Goal: Book appointment/travel/reservation

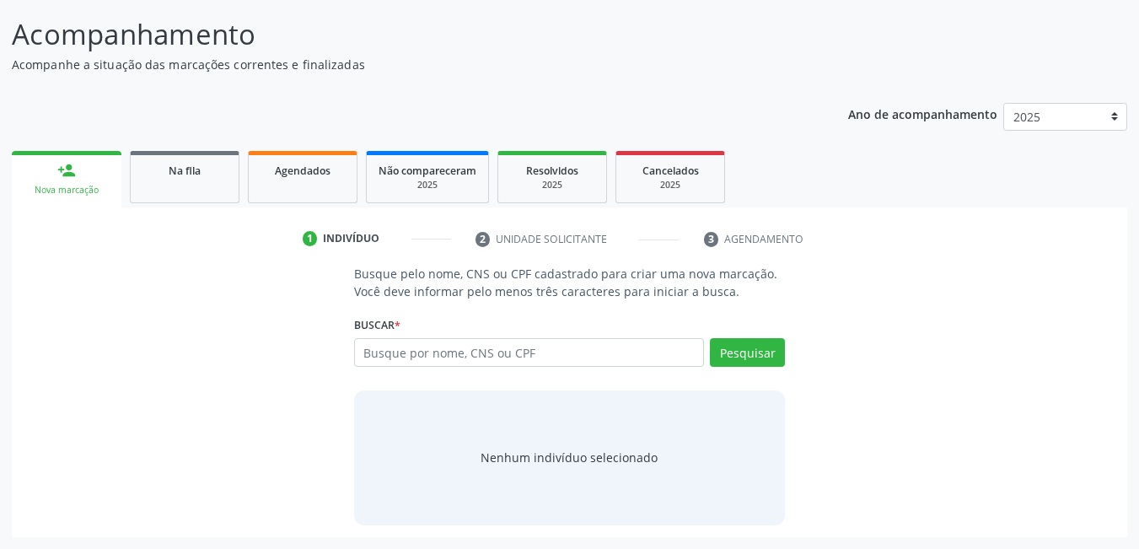
scroll to position [125, 0]
click at [531, 359] on input "text" at bounding box center [529, 352] width 351 height 29
click at [494, 352] on input "text" at bounding box center [529, 352] width 351 height 29
type input "7"
type input "04062104466"
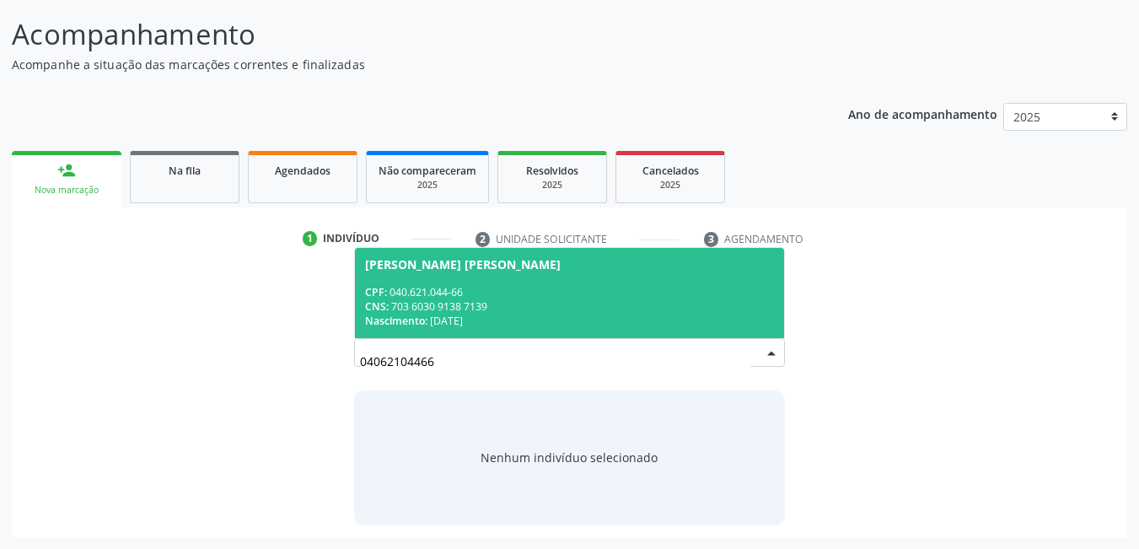
click at [502, 331] on span "[PERSON_NAME] [PERSON_NAME] CPF: 040.621.044-66 CNS: 703 6030 9138 7139 Nascime…" at bounding box center [570, 293] width 430 height 90
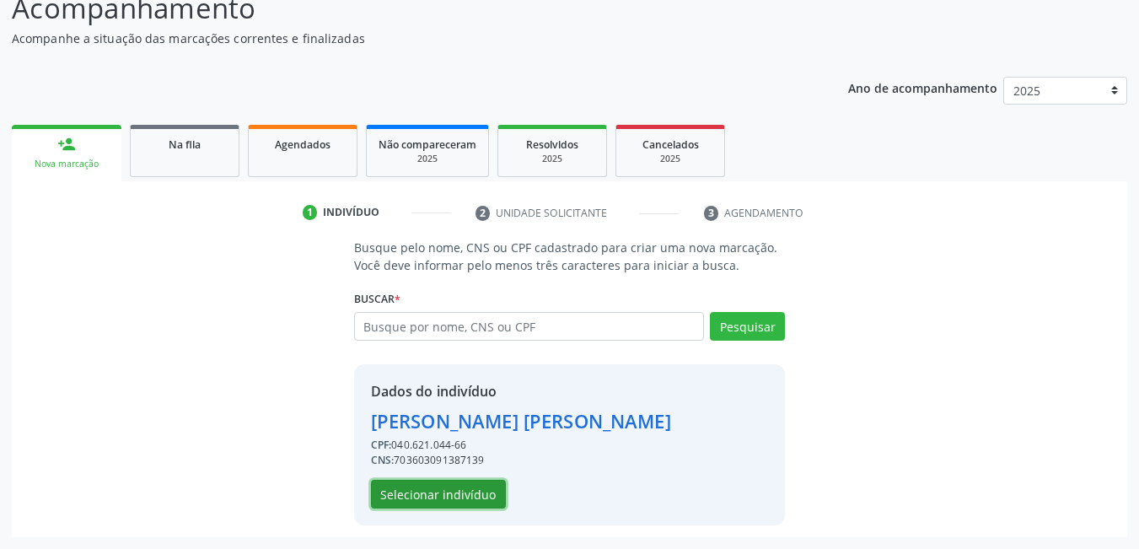
click at [465, 504] on button "Selecionar indivíduo" at bounding box center [438, 494] width 135 height 29
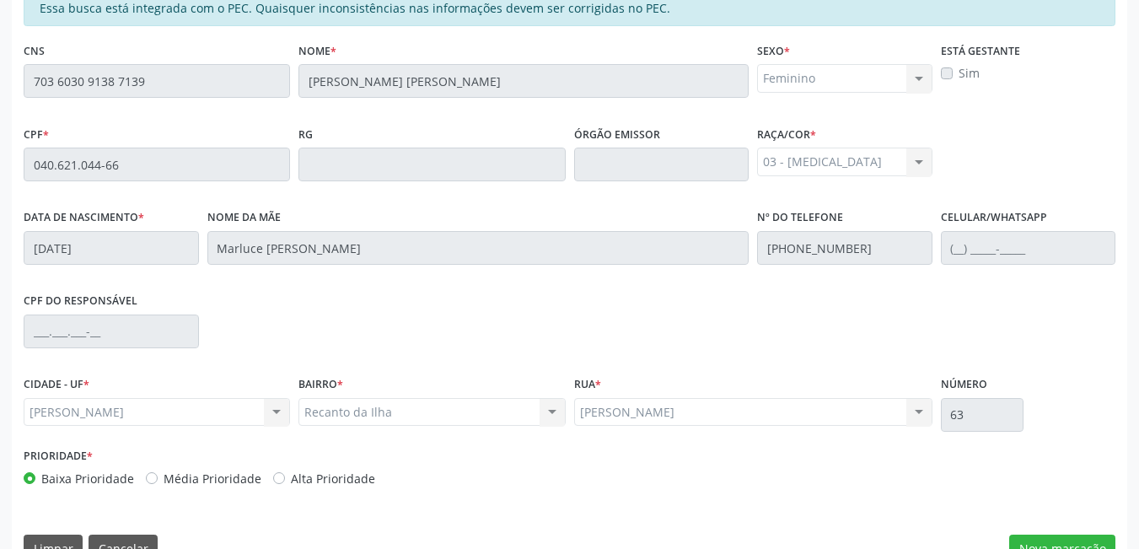
scroll to position [438, 0]
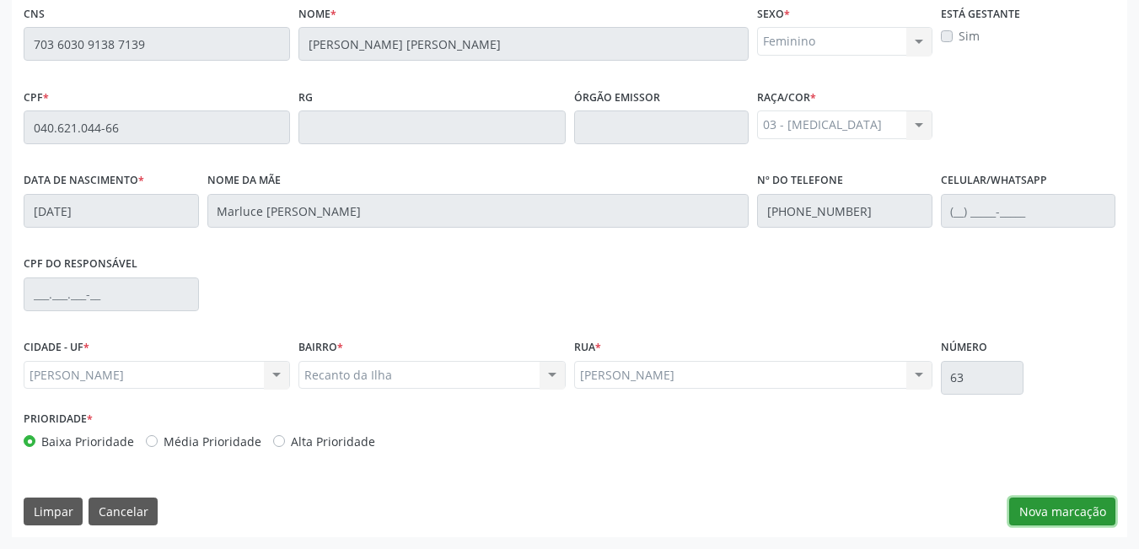
click at [1030, 514] on button "Nova marcação" at bounding box center [1062, 512] width 106 height 29
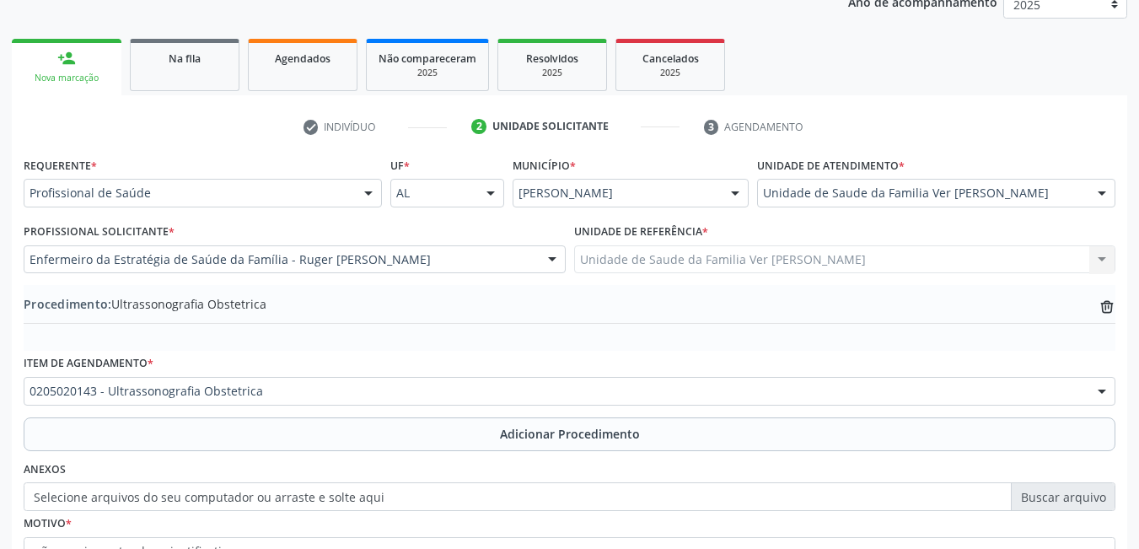
scroll to position [231, 0]
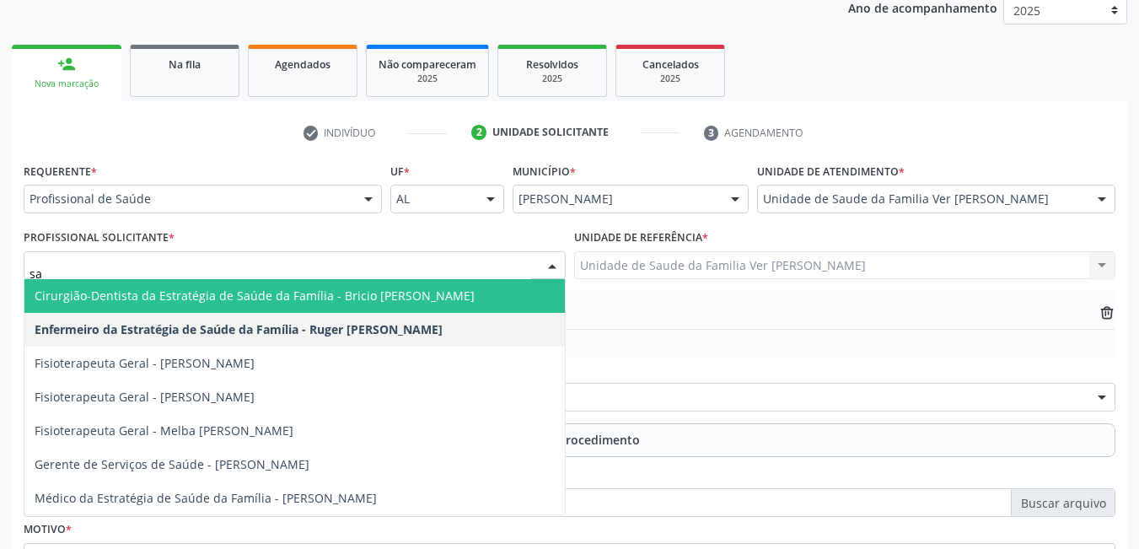
type input "s"
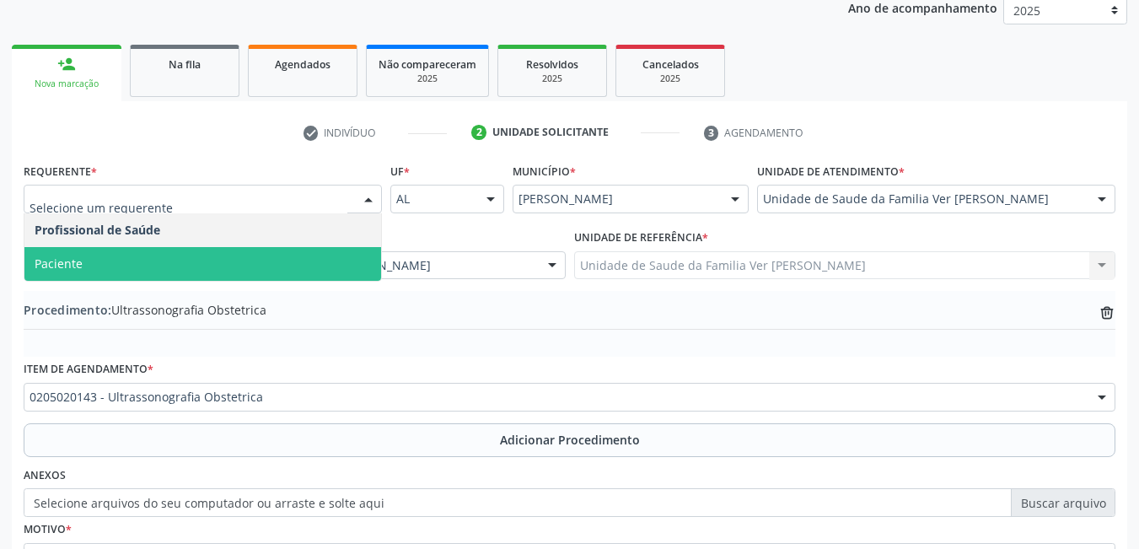
click at [175, 270] on span "Paciente" at bounding box center [202, 264] width 357 height 34
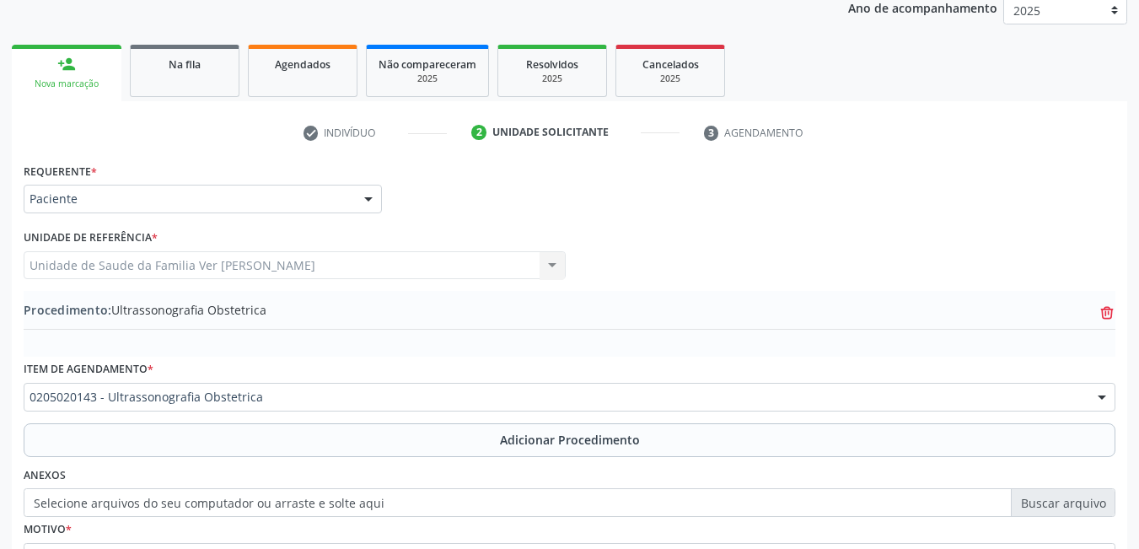
click at [1108, 314] on icon at bounding box center [1107, 313] width 13 height 8
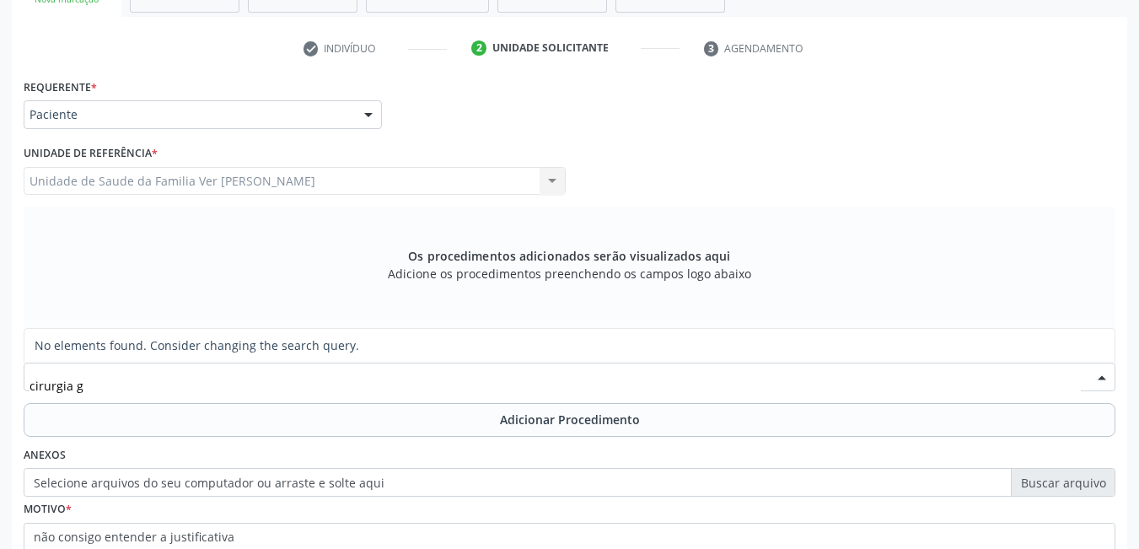
scroll to position [0, 0]
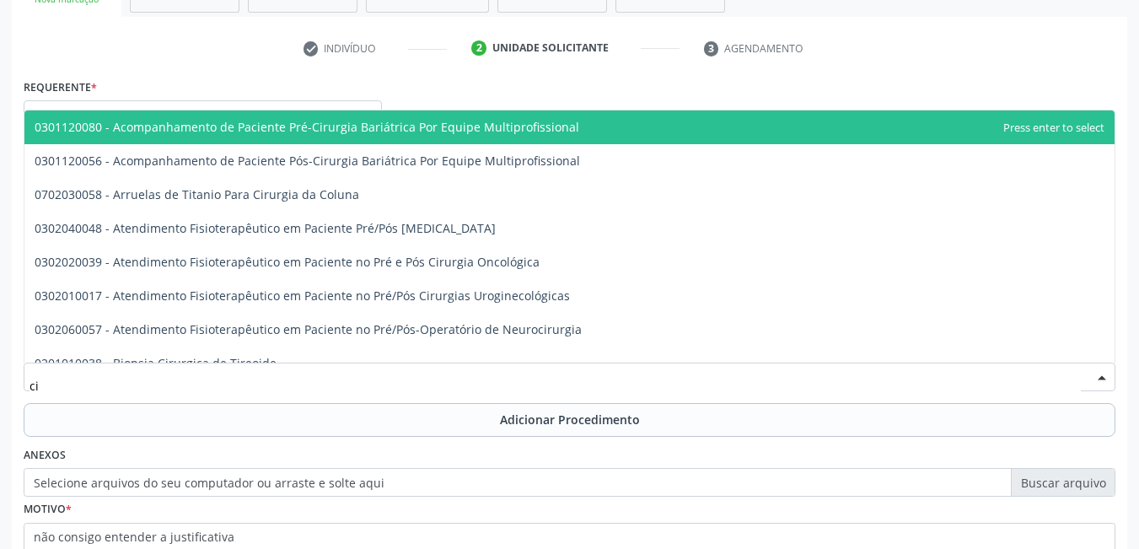
type input "c"
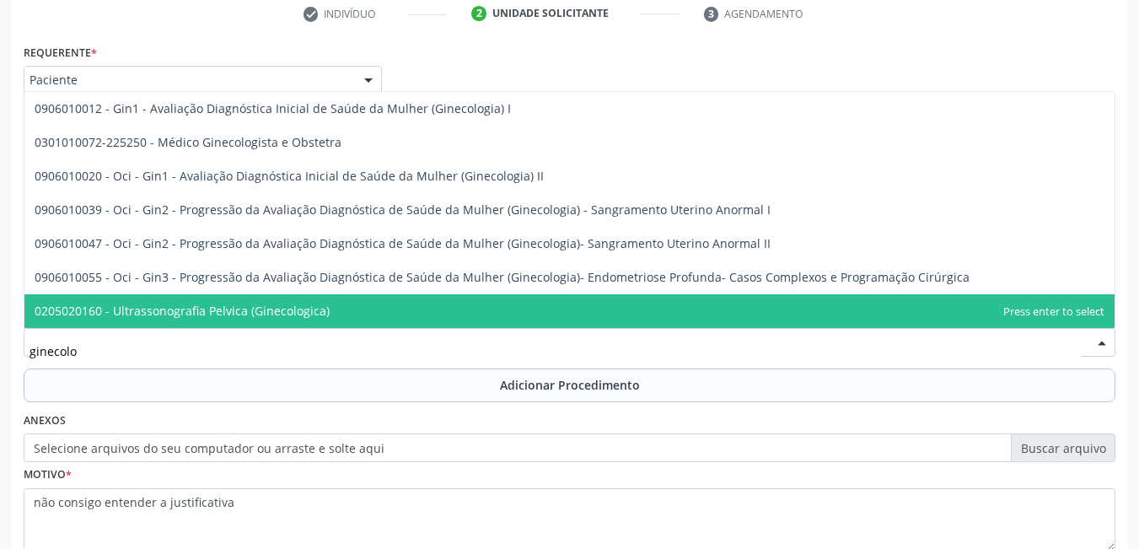
scroll to position [379, 0]
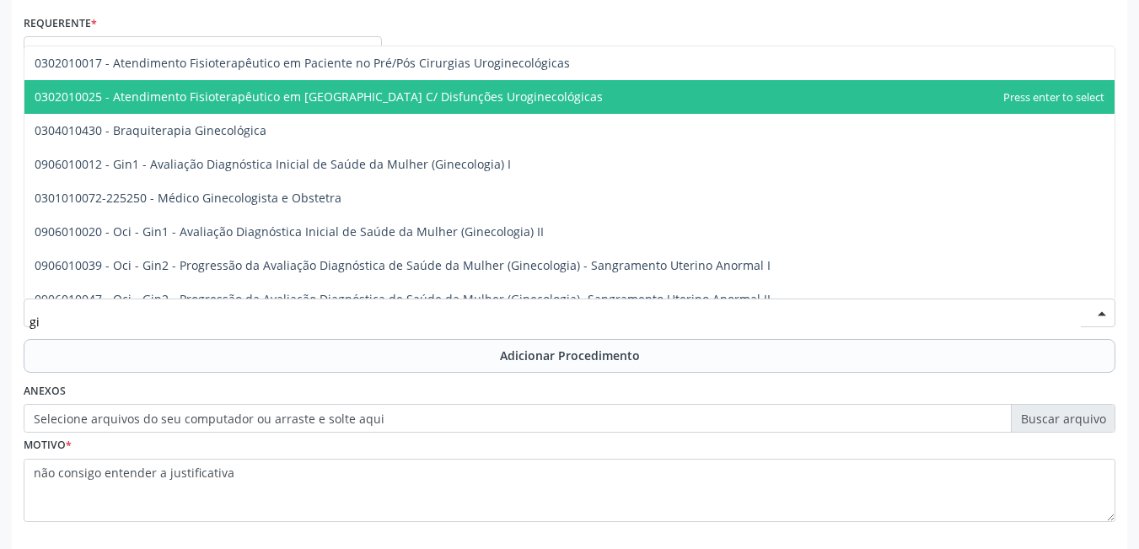
type input "g"
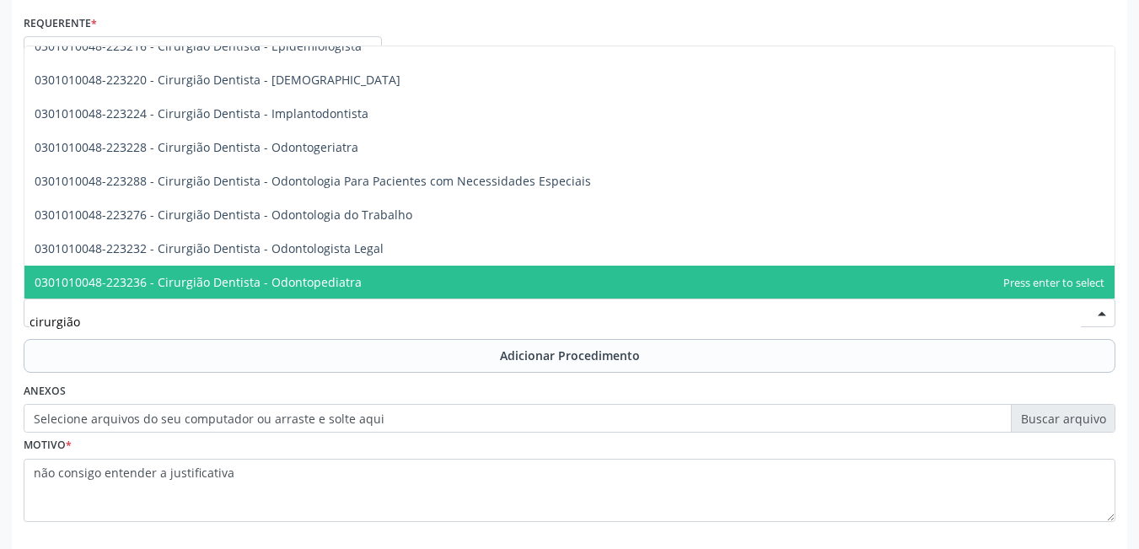
scroll to position [219, 0]
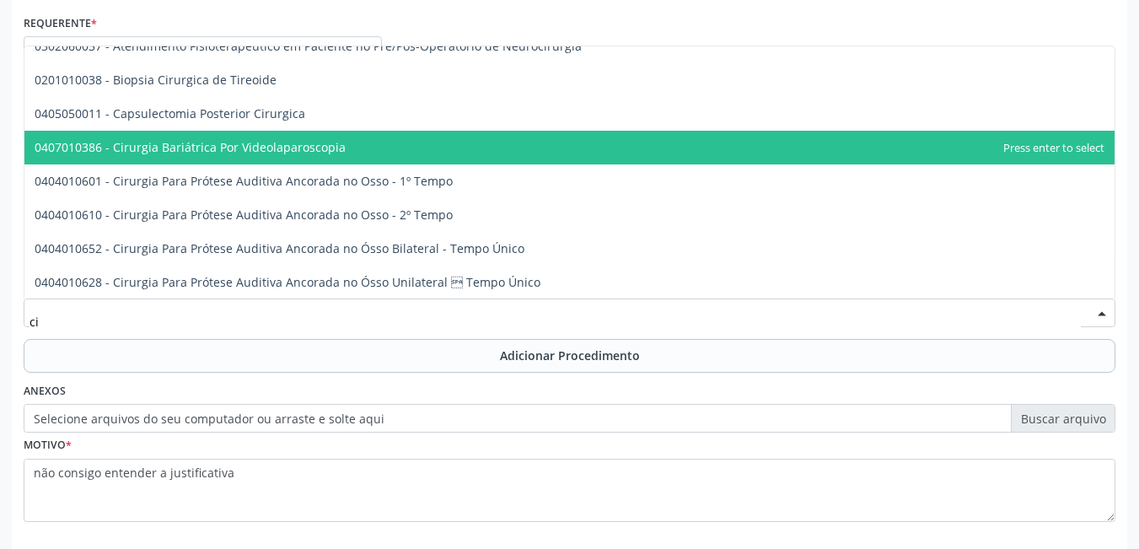
type input "c"
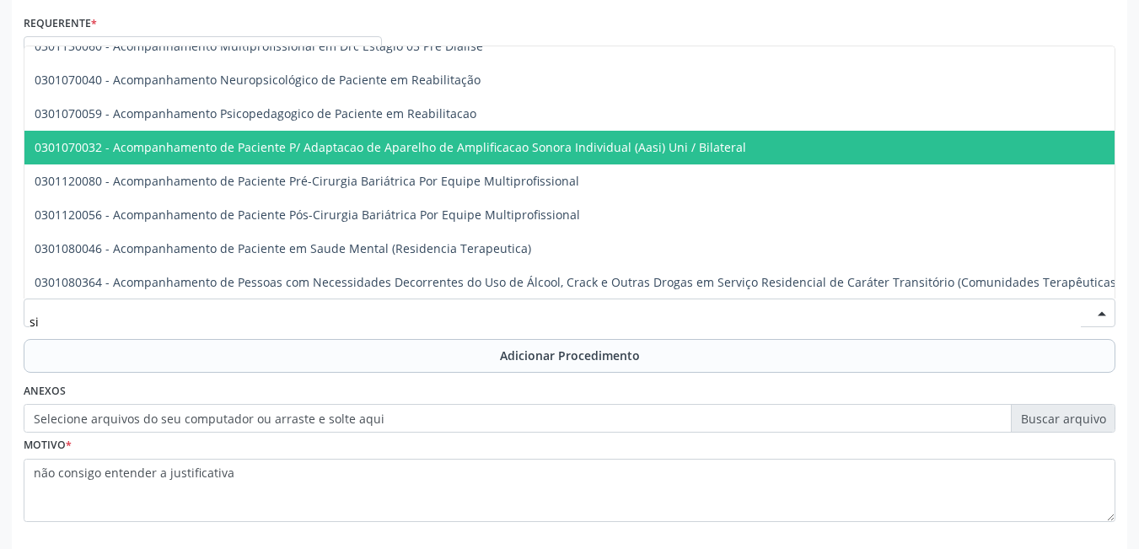
type input "s"
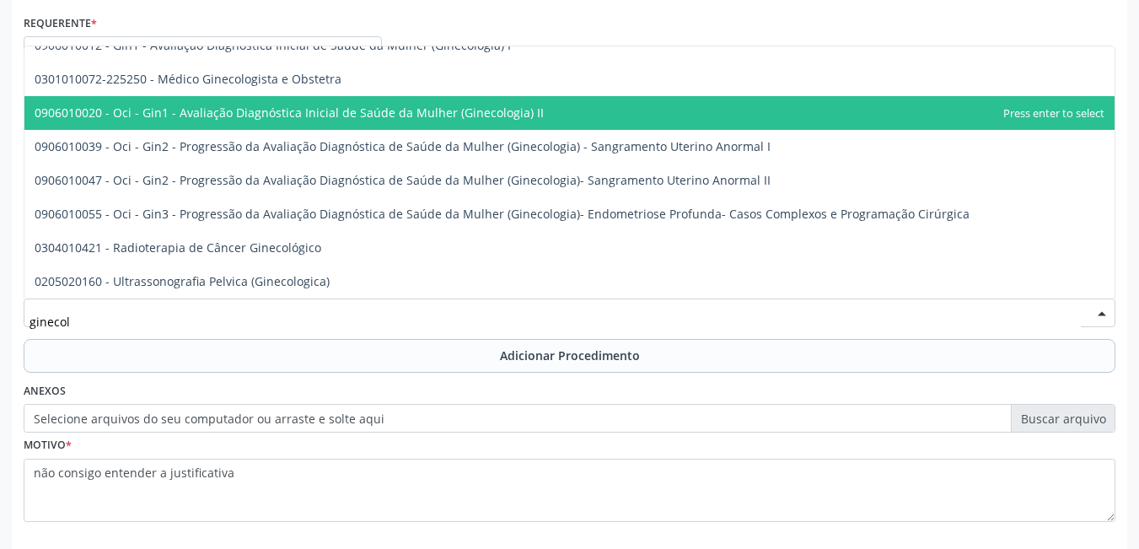
scroll to position [119, 0]
type input "ginecolo"
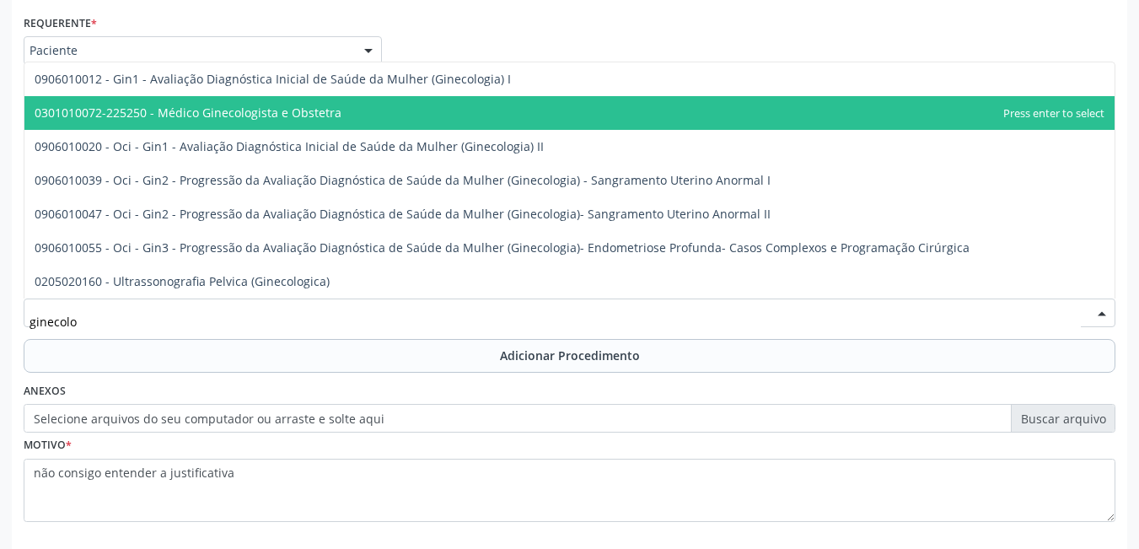
scroll to position [0, 0]
click at [365, 107] on span "0301010072-225250 - Médico Ginecologista e Obstetra" at bounding box center [569, 113] width 1090 height 34
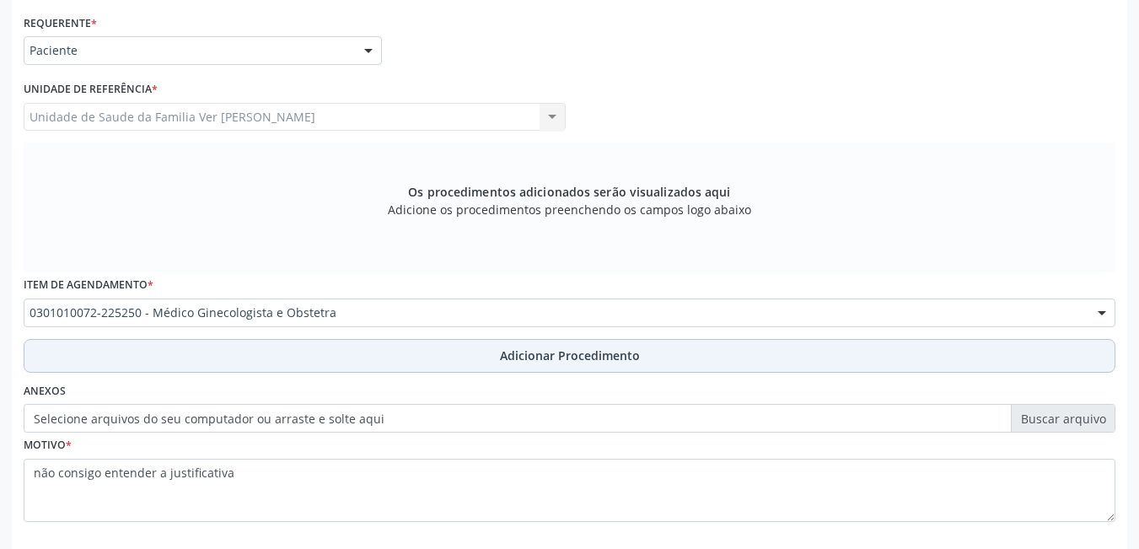
click at [379, 356] on button "Adicionar Procedimento" at bounding box center [570, 356] width 1092 height 34
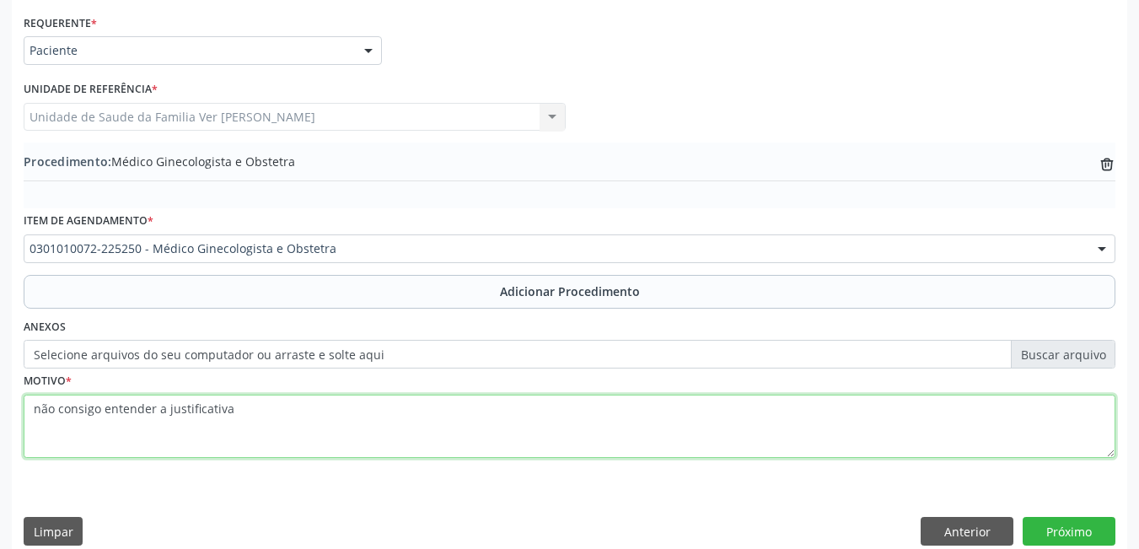
click at [265, 443] on textarea "não consigo entender a justificativa" at bounding box center [570, 427] width 1092 height 64
type textarea "n"
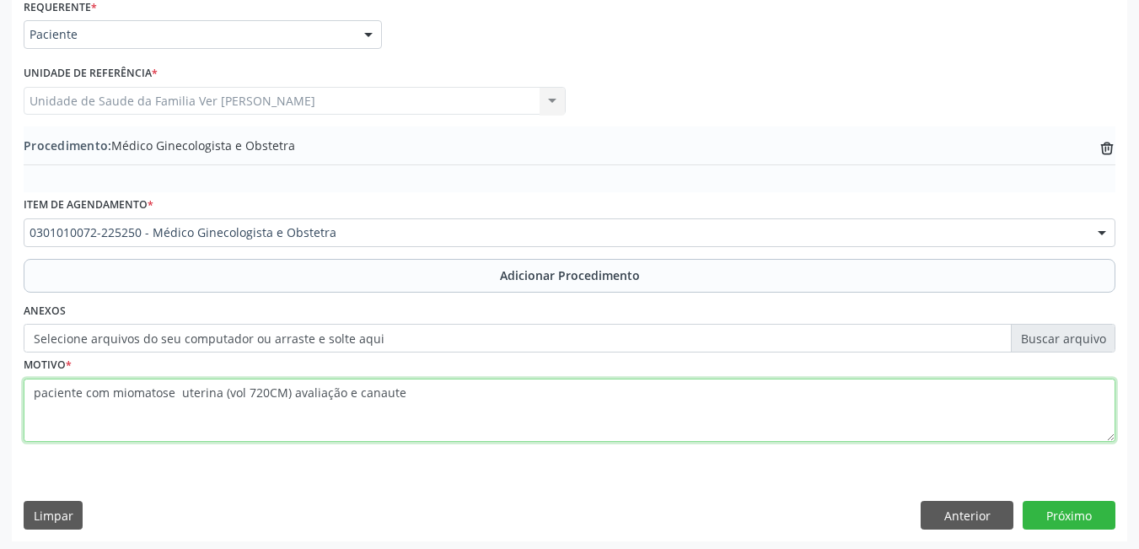
scroll to position [400, 0]
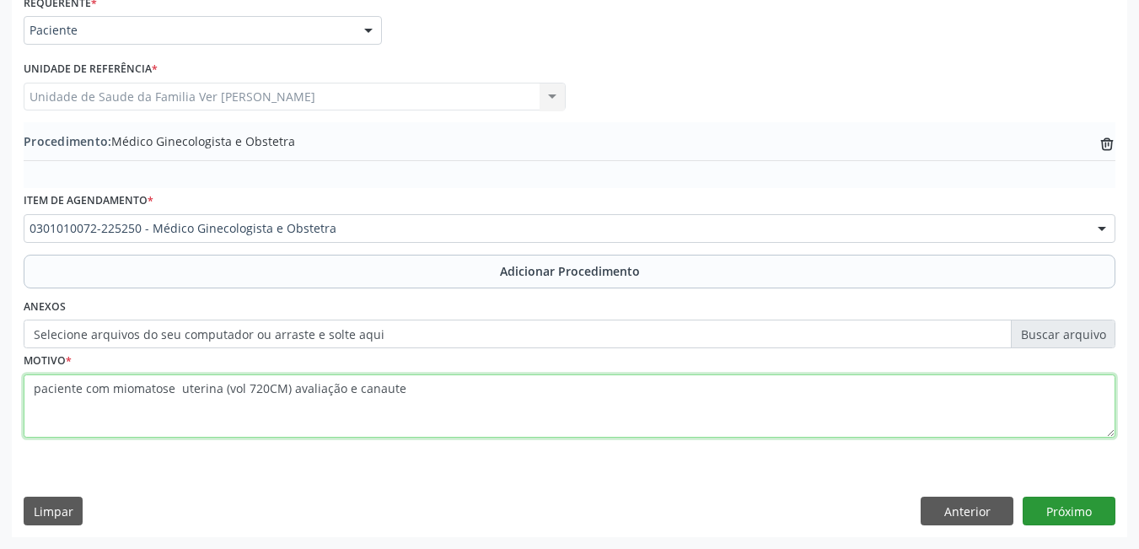
type textarea "paciente com miomatose uterina (vol 720CM) avaliação e canaute"
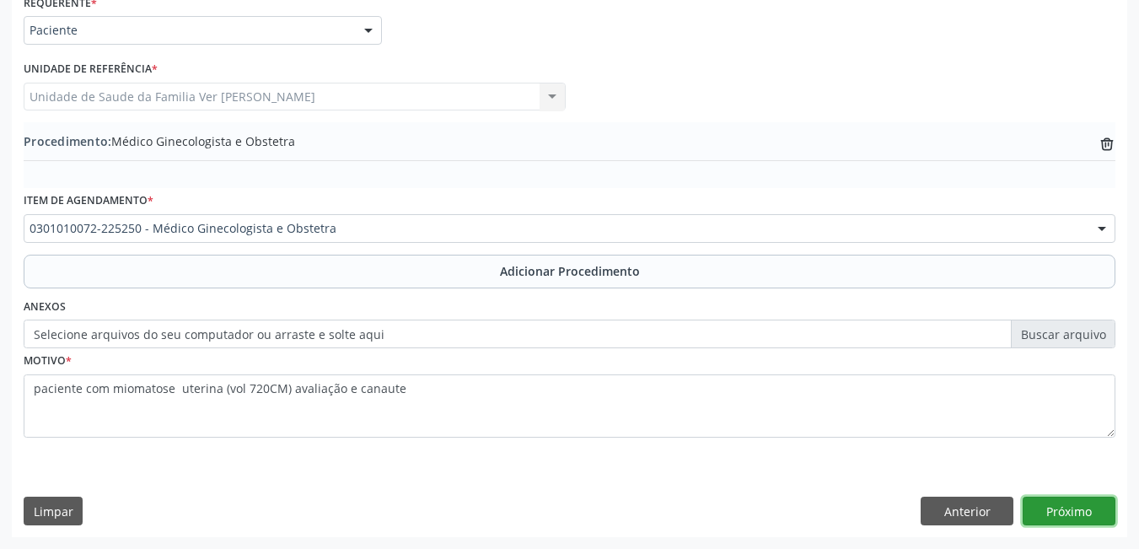
click at [1074, 511] on button "Próximo" at bounding box center [1069, 511] width 93 height 29
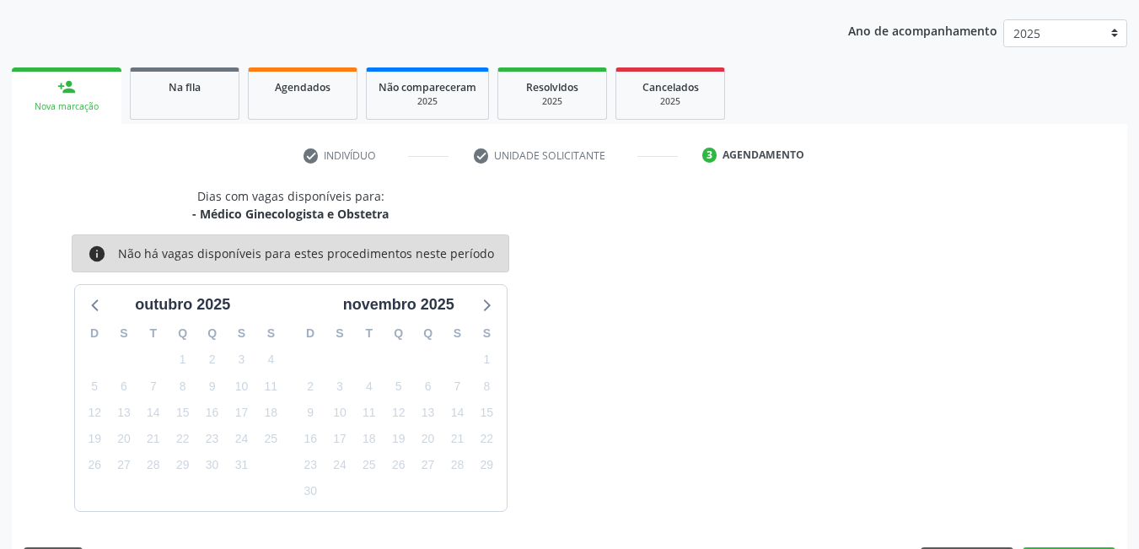
scroll to position [258, 0]
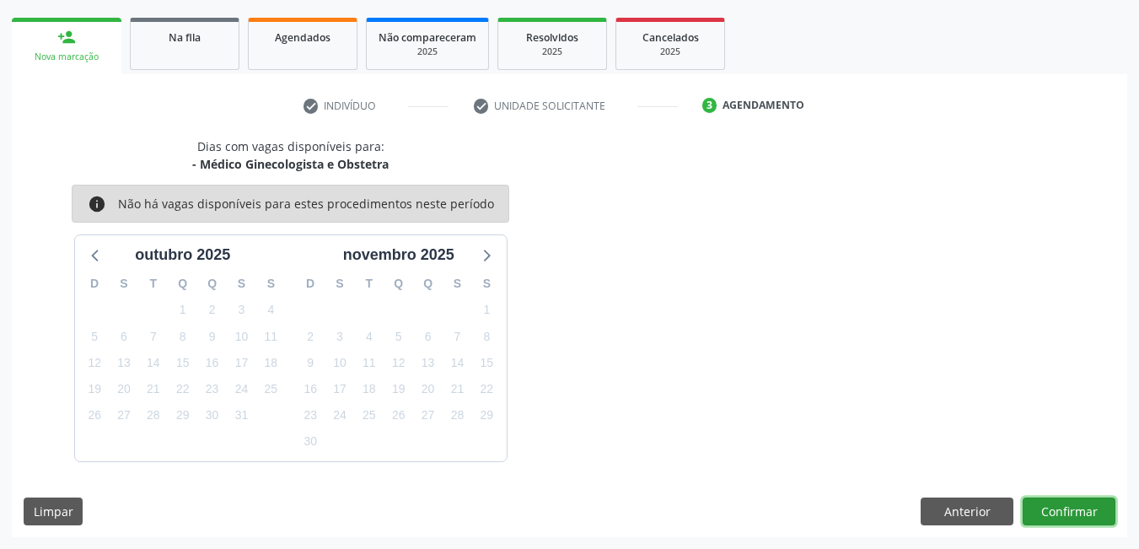
click at [1078, 508] on button "Confirmar" at bounding box center [1069, 512] width 93 height 29
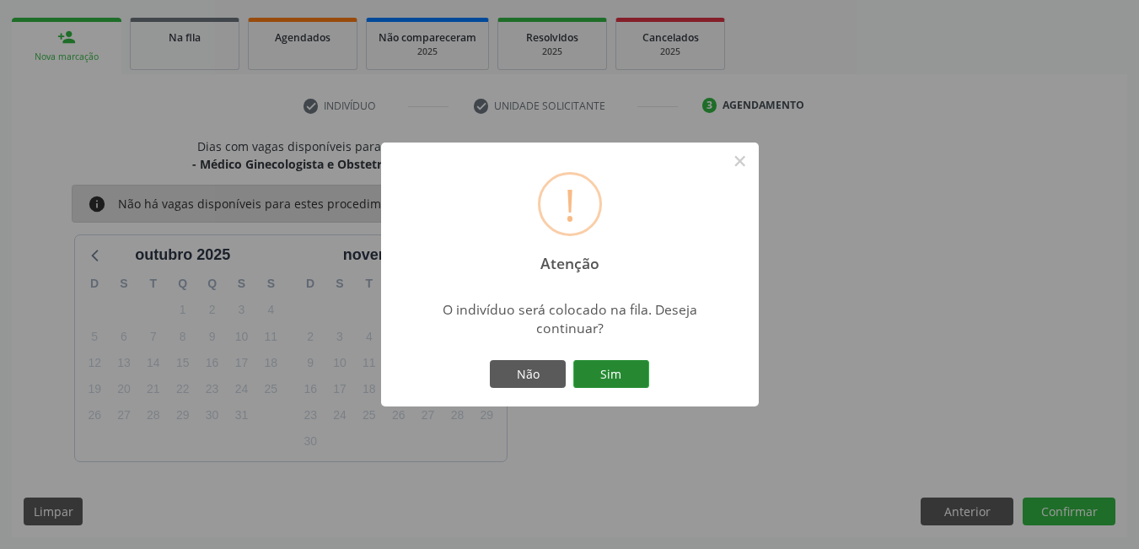
click at [635, 379] on button "Sim" at bounding box center [611, 374] width 76 height 29
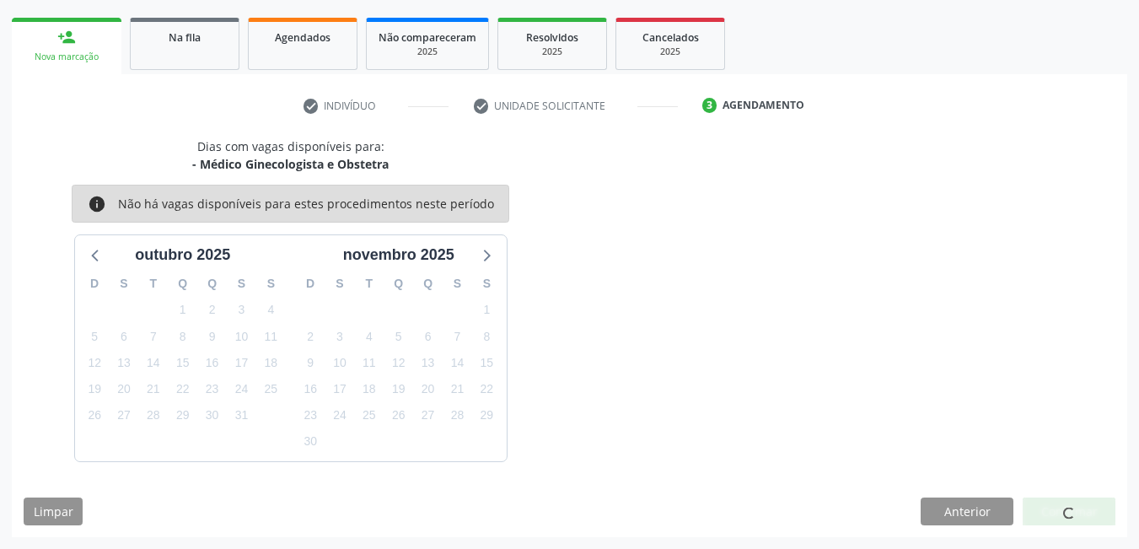
scroll to position [31, 0]
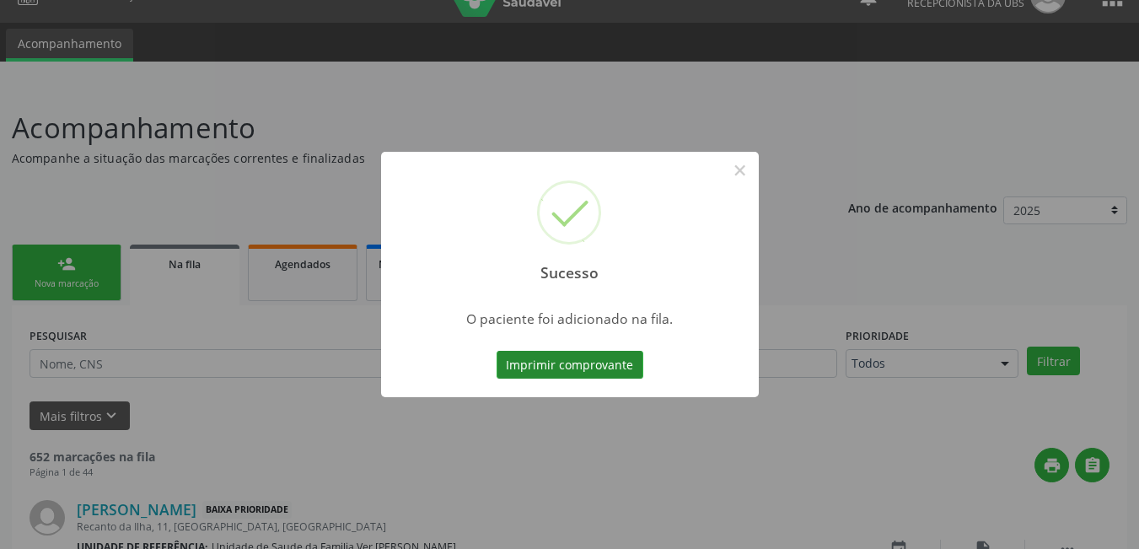
click at [594, 369] on button "Imprimir comprovante" at bounding box center [570, 365] width 147 height 29
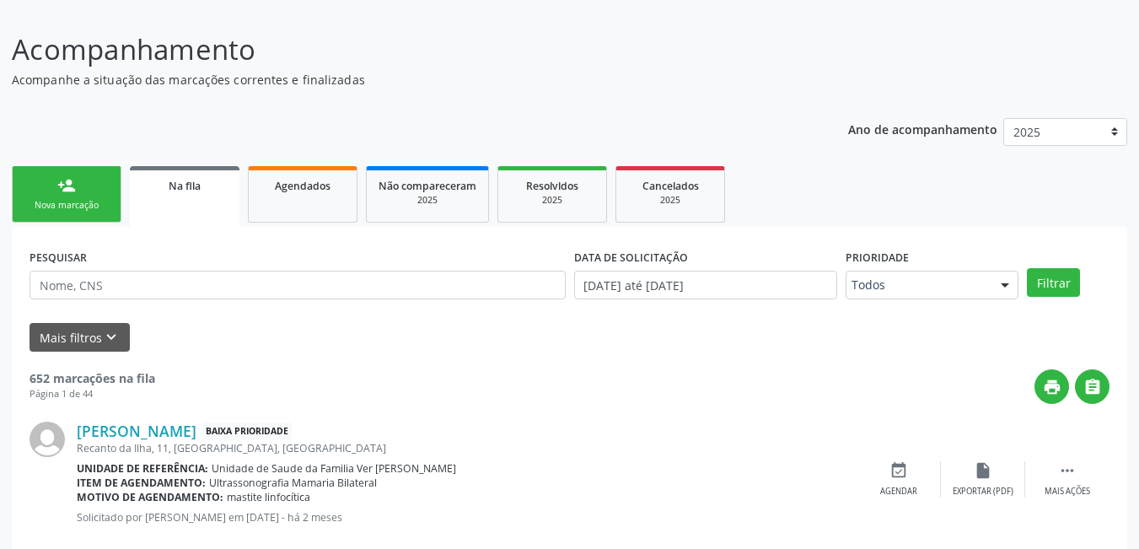
scroll to position [200, 0]
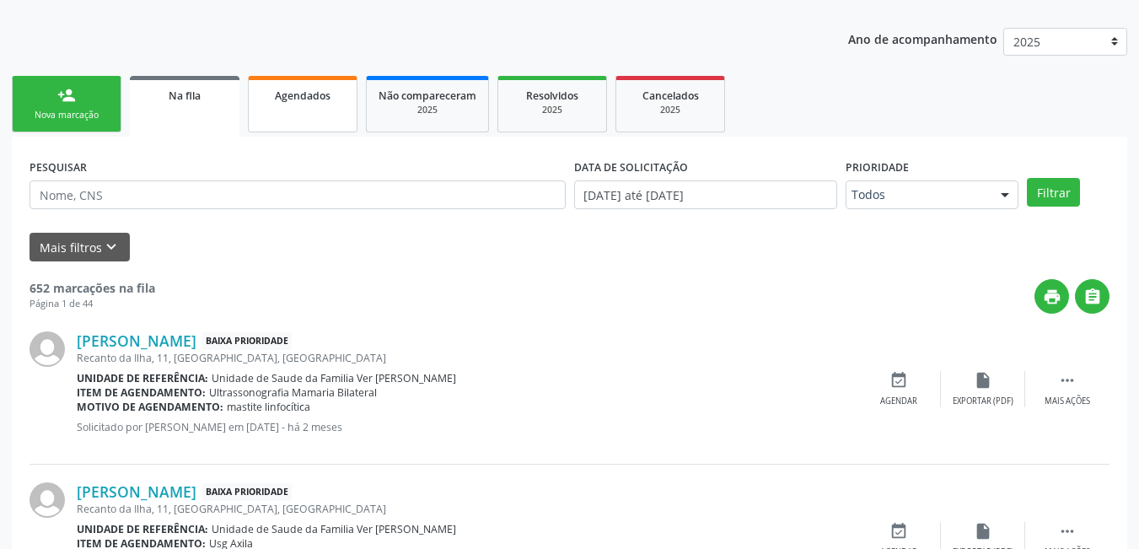
click at [310, 120] on link "Agendados" at bounding box center [303, 104] width 110 height 56
select select "9"
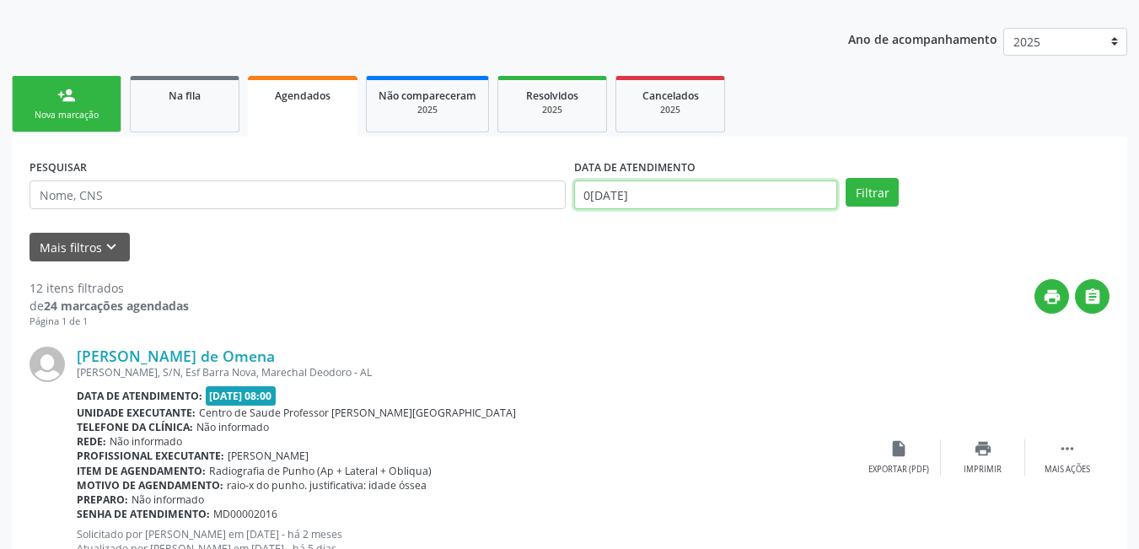
click at [677, 196] on input "0[DATE]" at bounding box center [706, 194] width 264 height 29
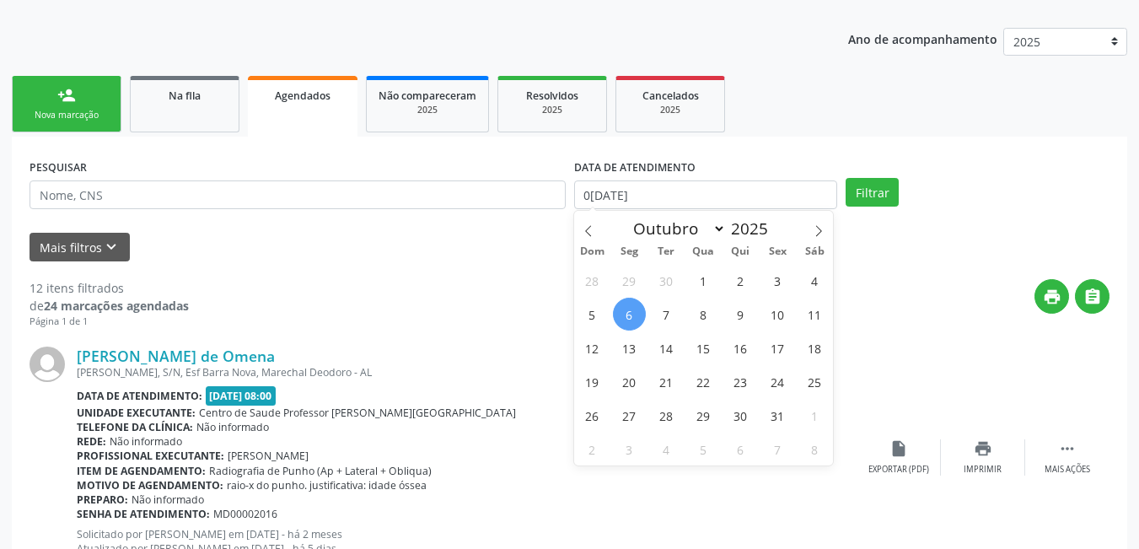
click at [634, 312] on span "6" at bounding box center [629, 314] width 33 height 33
type input "0[DATE]"
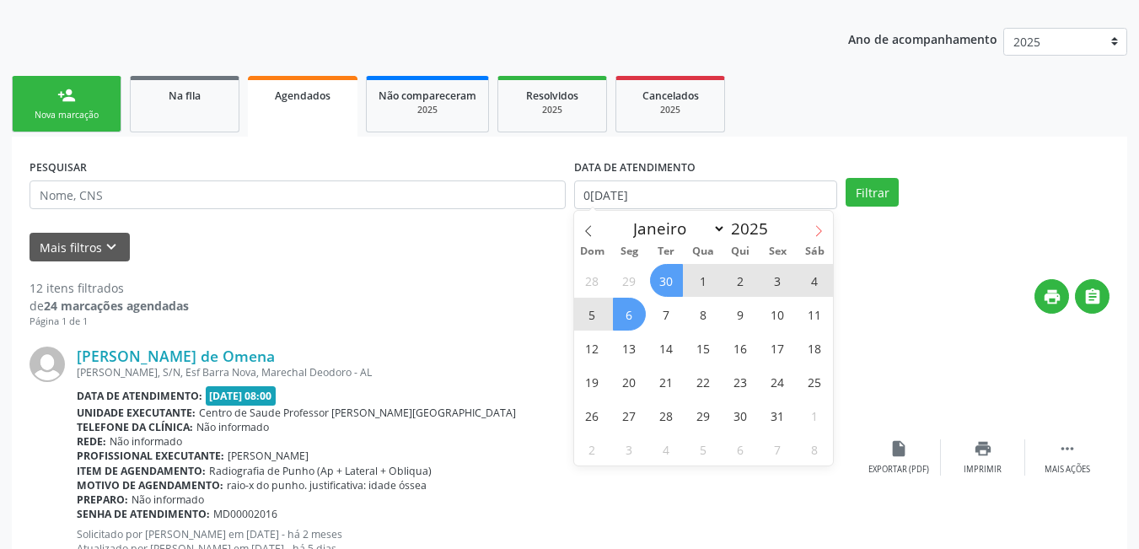
click at [817, 225] on icon at bounding box center [819, 231] width 12 height 12
select select "10"
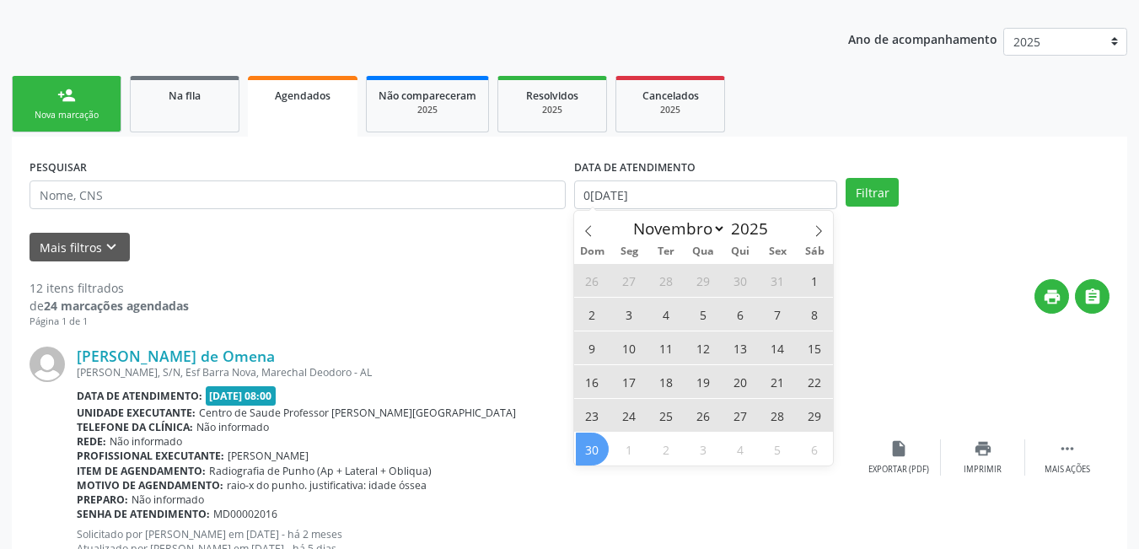
drag, startPoint x: 593, startPoint y: 445, endPoint x: 609, endPoint y: 436, distance: 18.5
click at [594, 445] on span "30" at bounding box center [592, 449] width 33 height 33
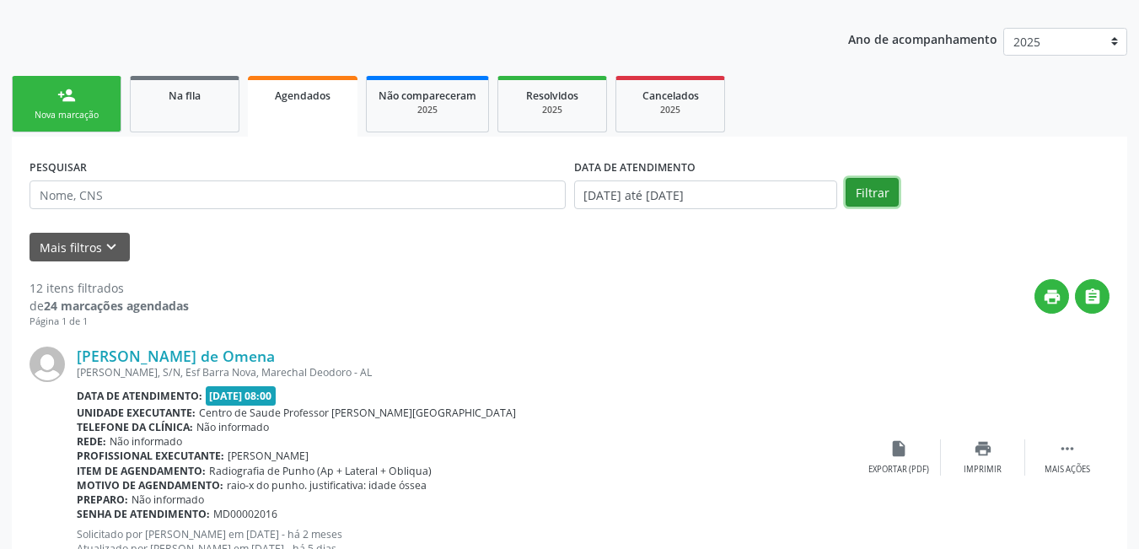
click at [865, 195] on button "Filtrar" at bounding box center [872, 192] width 53 height 29
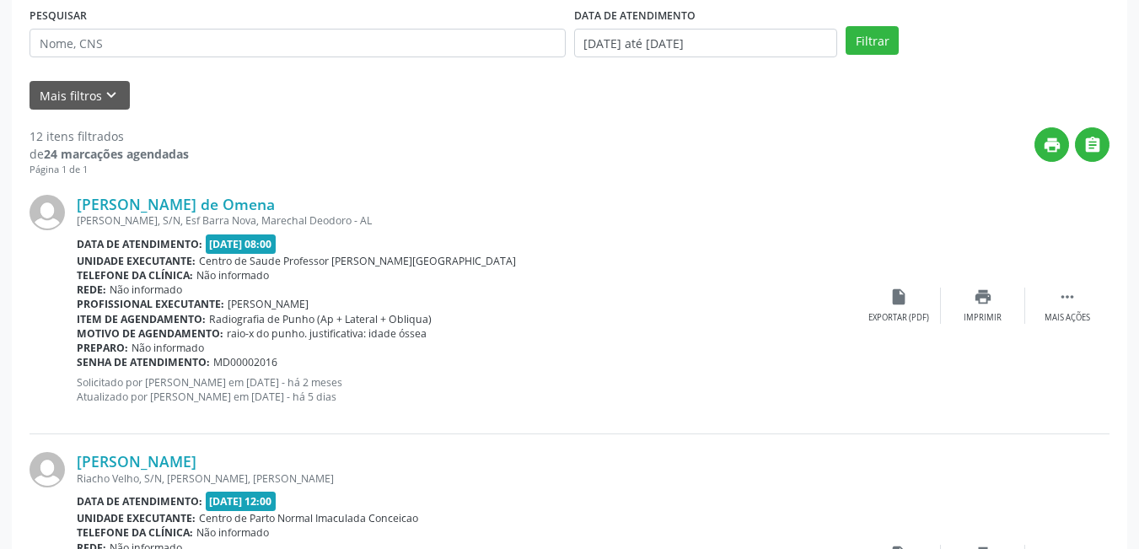
scroll to position [267, 0]
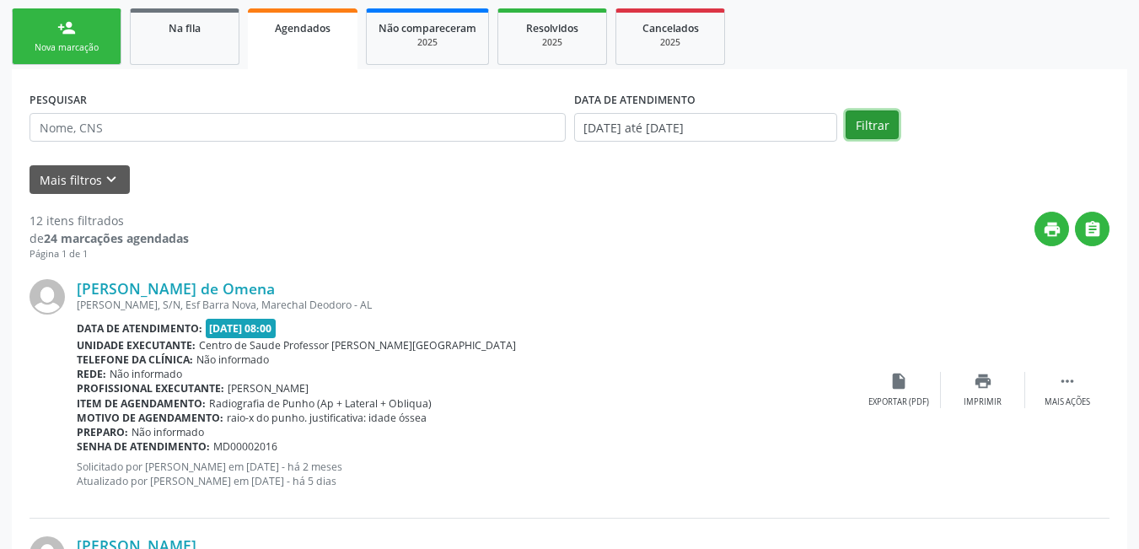
click at [871, 121] on button "Filtrar" at bounding box center [872, 124] width 53 height 29
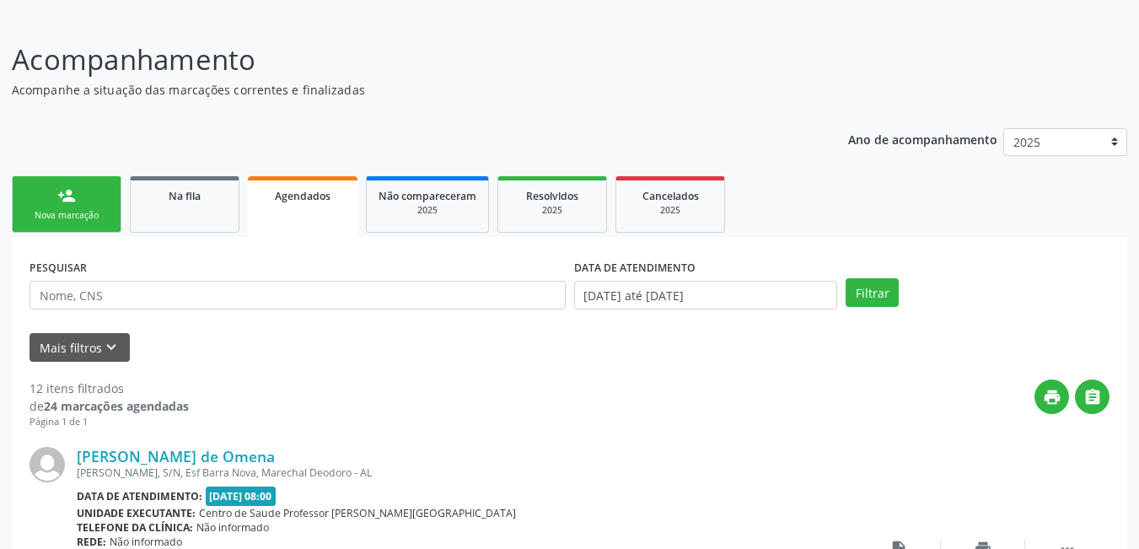
scroll to position [99, 0]
